Goal: Task Accomplishment & Management: Use online tool/utility

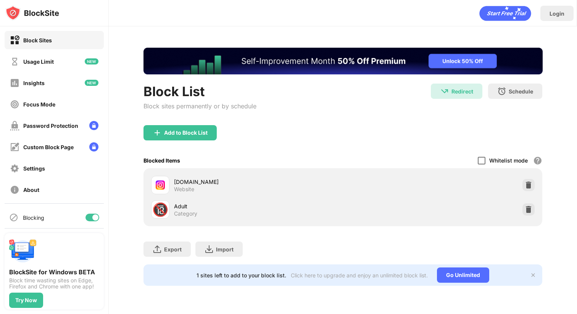
click at [482, 158] on div at bounding box center [482, 161] width 8 height 8
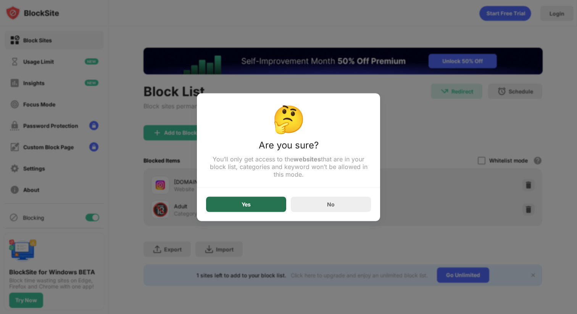
click at [248, 207] on div "Yes" at bounding box center [246, 204] width 9 height 6
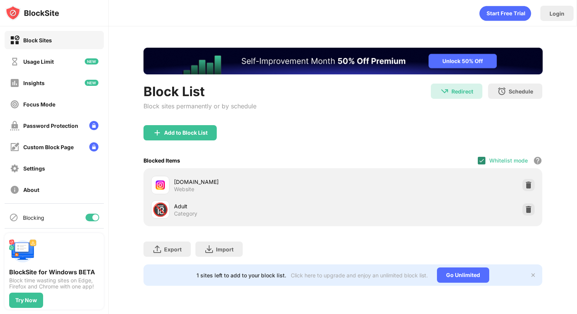
click at [483, 163] on img at bounding box center [481, 161] width 6 height 6
click at [474, 125] on div "Add to Block List" at bounding box center [342, 138] width 399 height 27
click at [483, 158] on div at bounding box center [482, 161] width 8 height 8
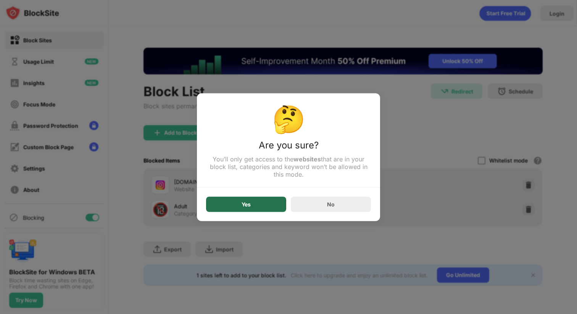
click at [242, 209] on div "Yes" at bounding box center [246, 204] width 80 height 15
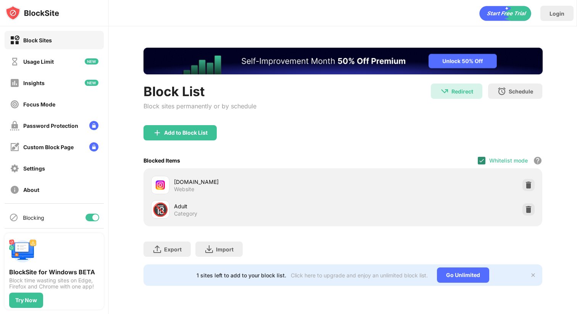
click at [479, 163] on div at bounding box center [482, 161] width 8 height 8
